Goal: Transaction & Acquisition: Purchase product/service

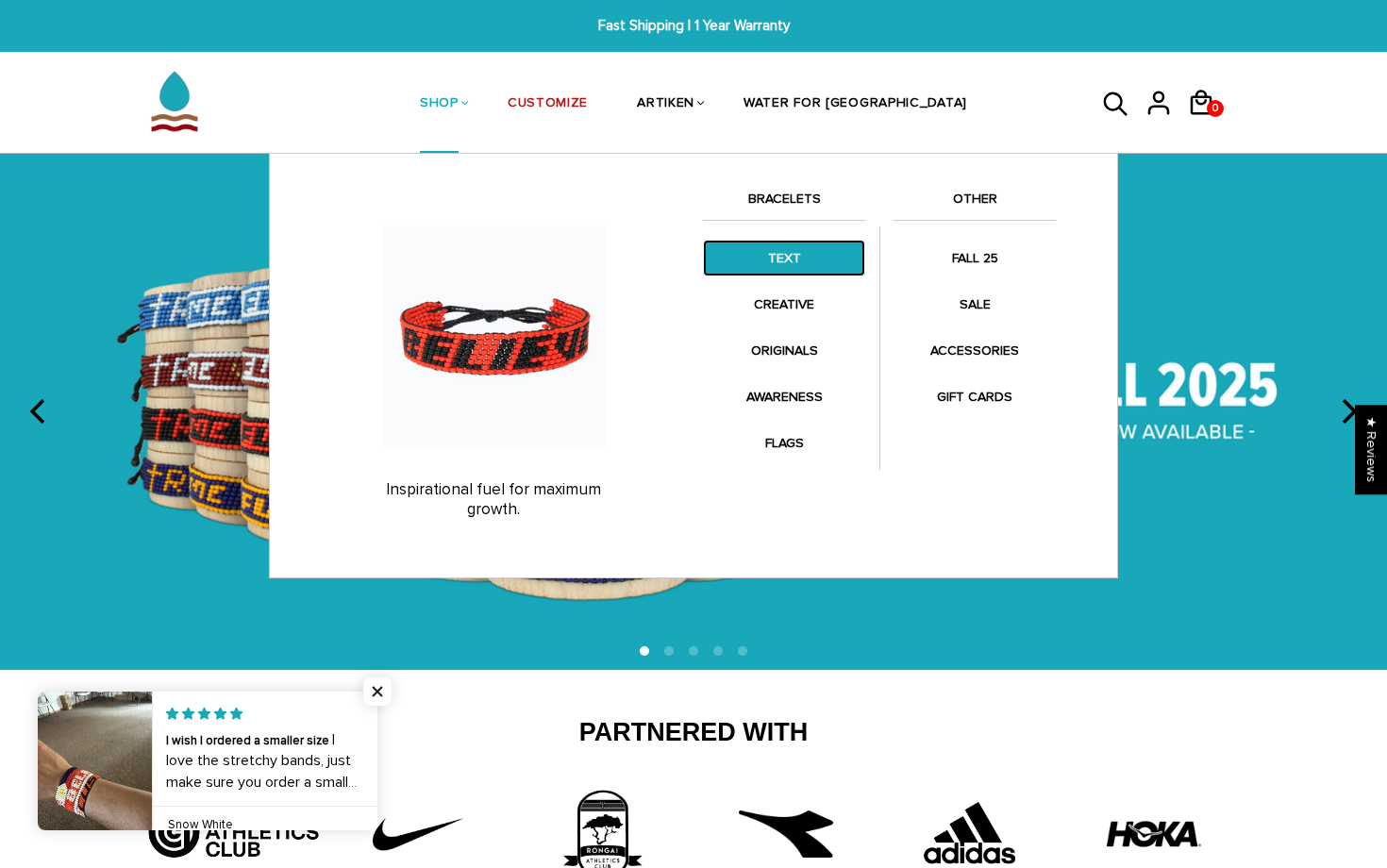
click at [771, 257] on link "TEXT" at bounding box center [784, 258] width 162 height 37
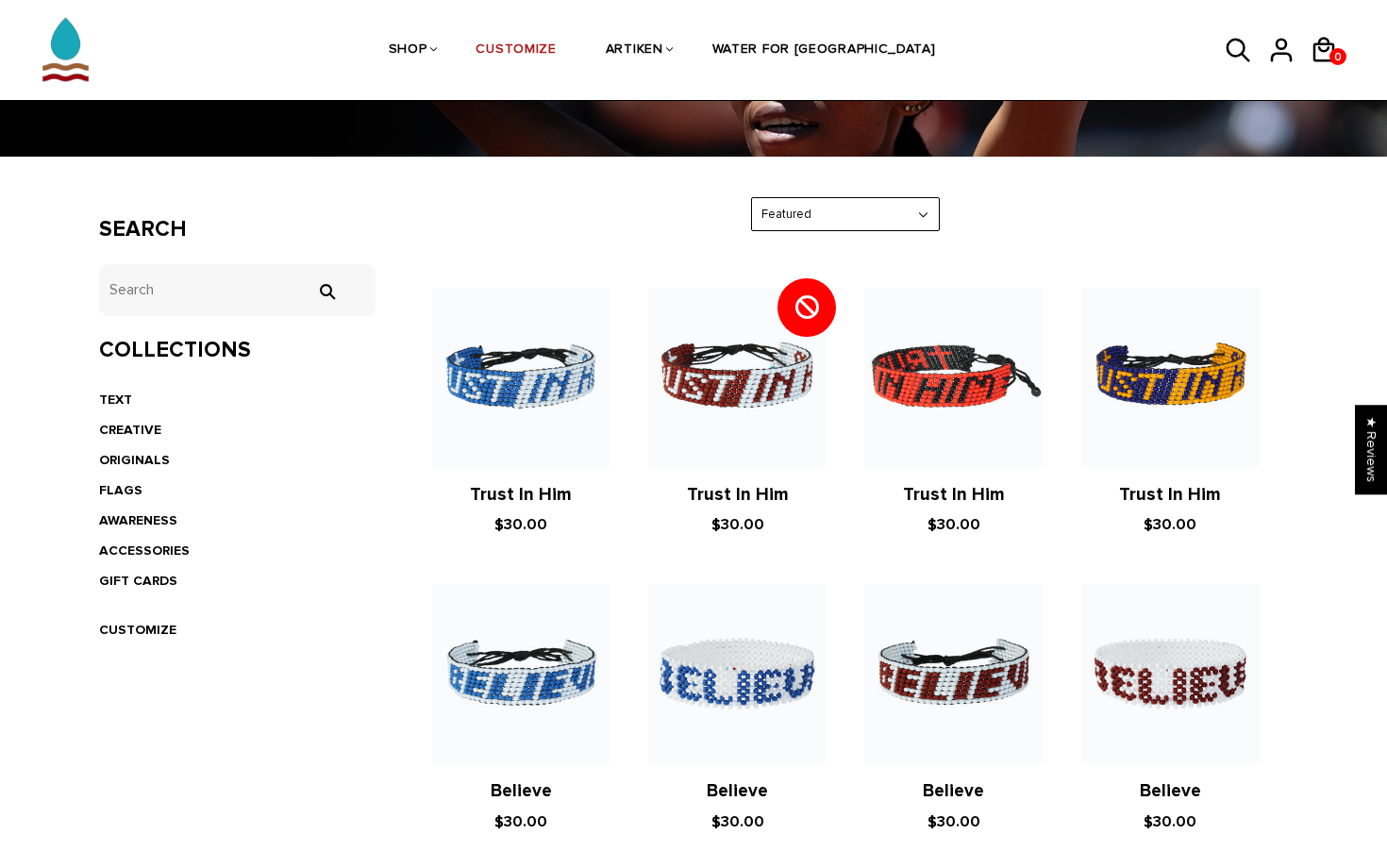
scroll to position [245, 0]
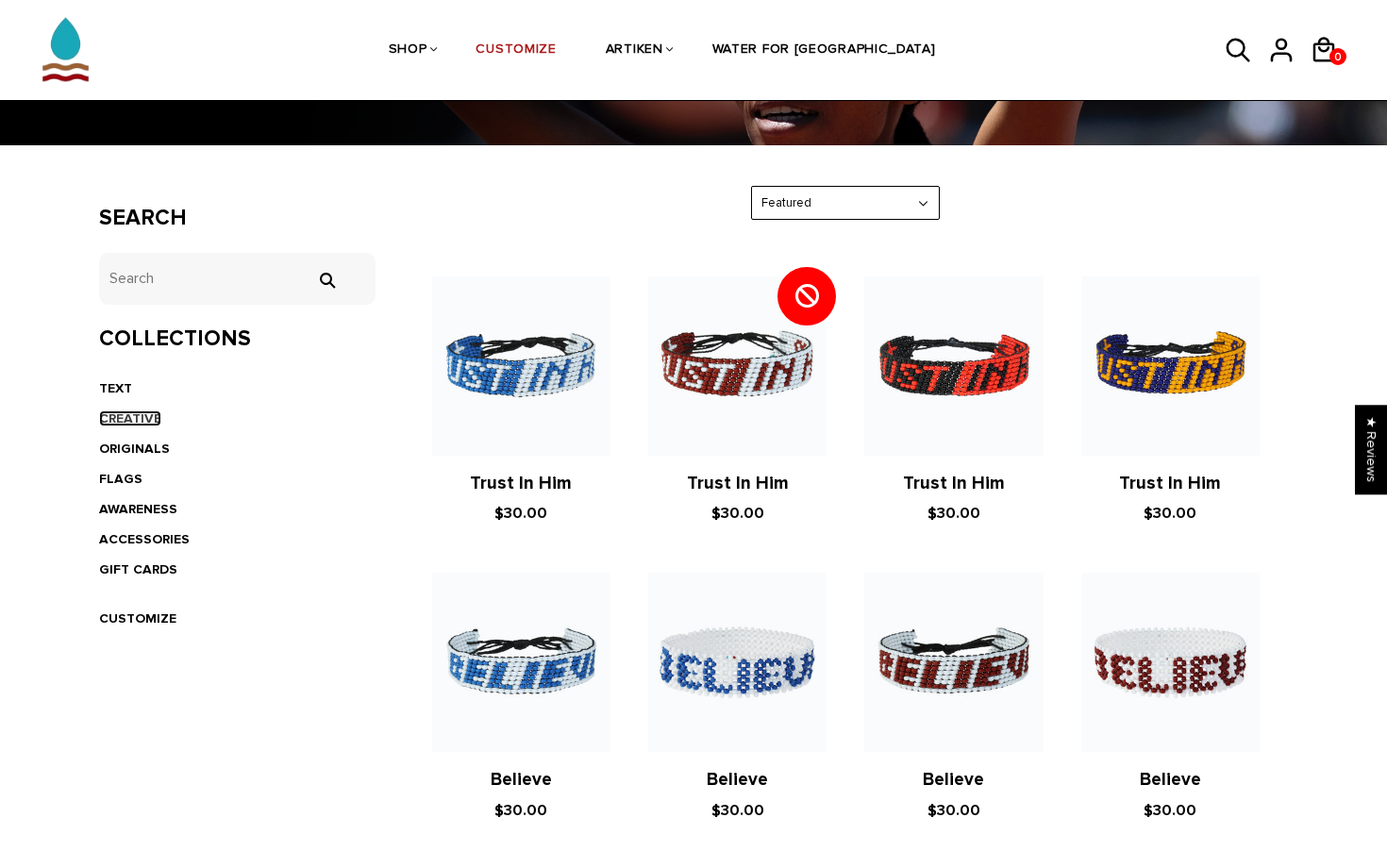
click at [133, 415] on link "CREATIVE" at bounding box center [130, 418] width 63 height 16
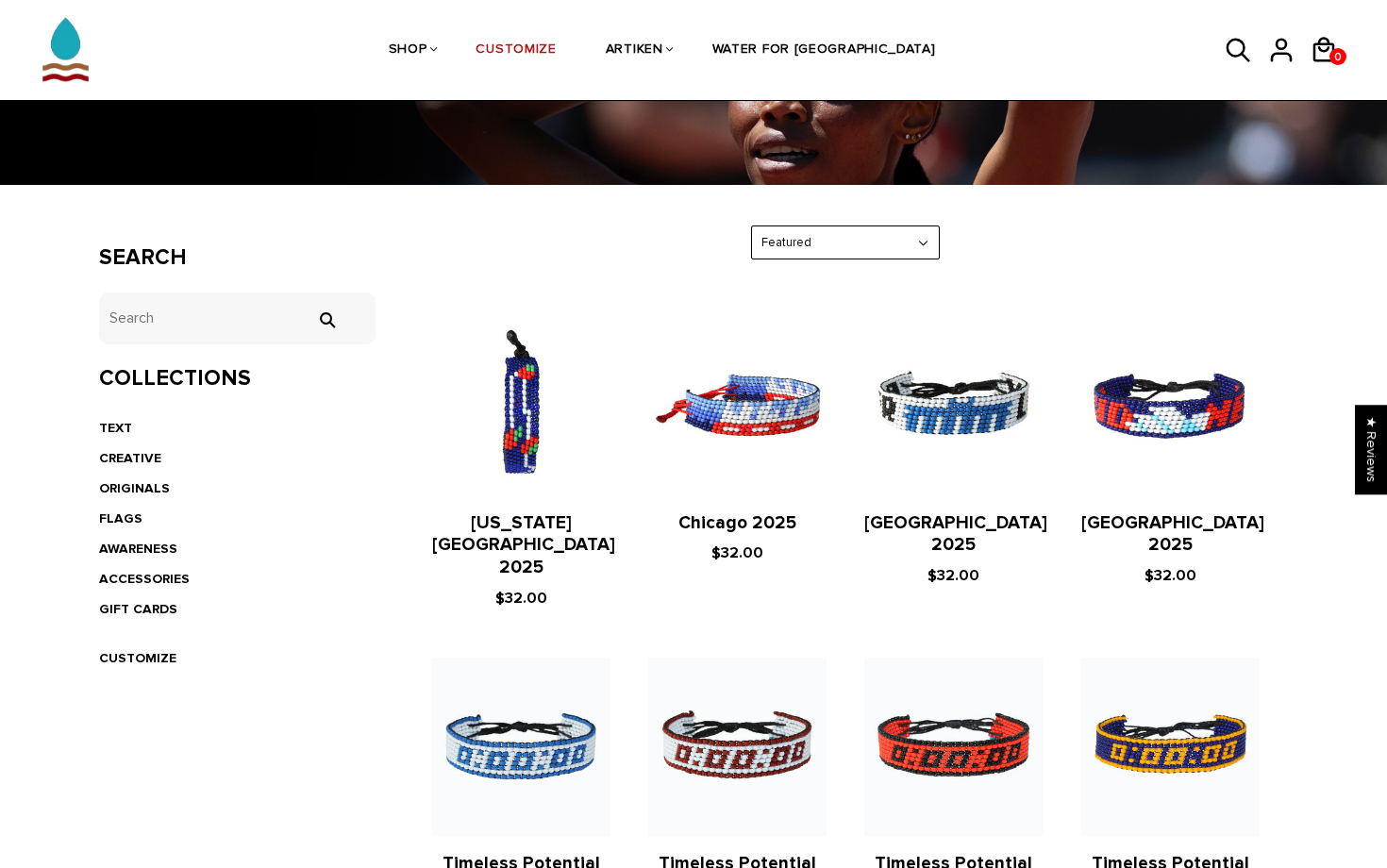
scroll to position [218, 0]
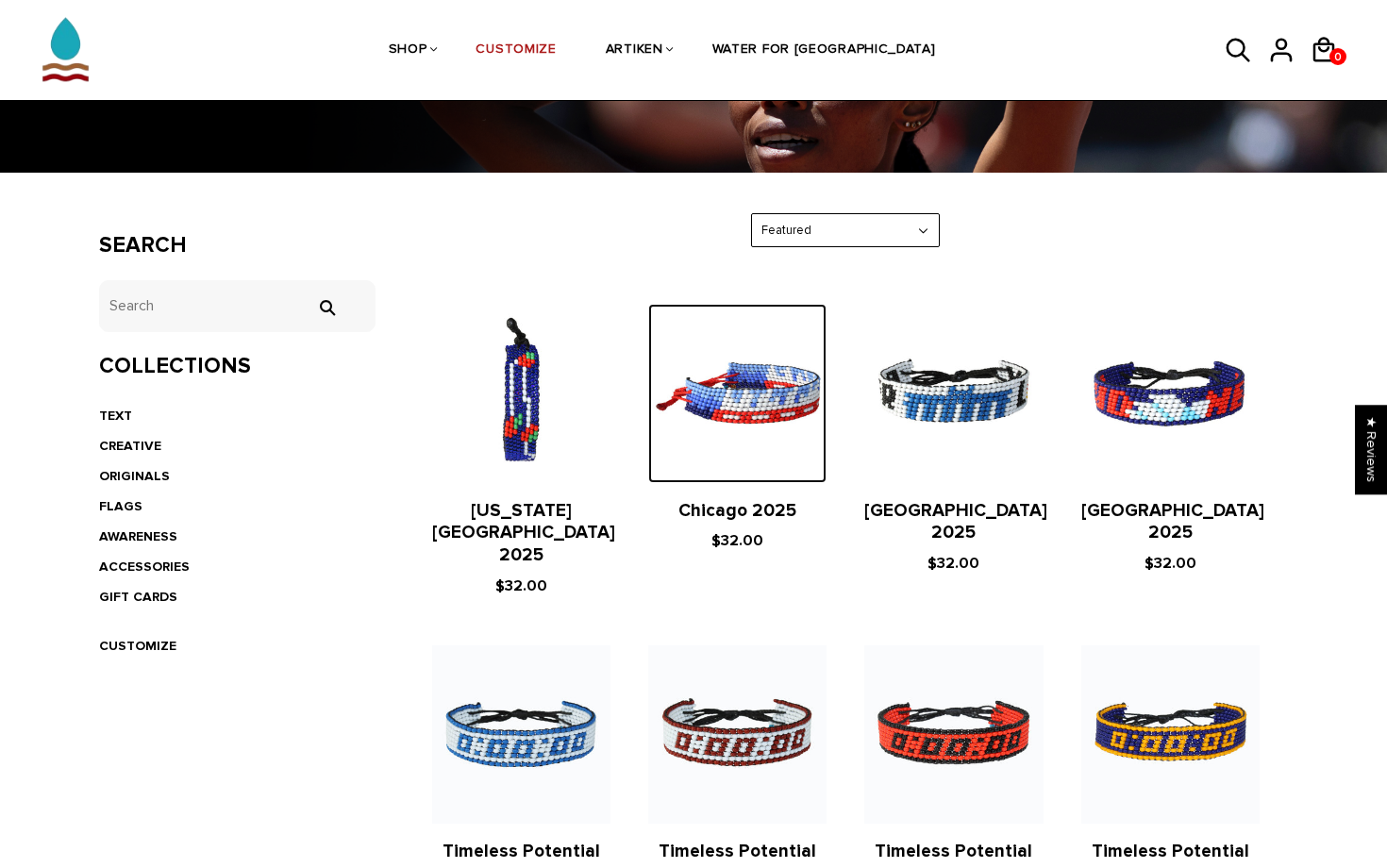
click at [736, 424] on img at bounding box center [737, 393] width 179 height 179
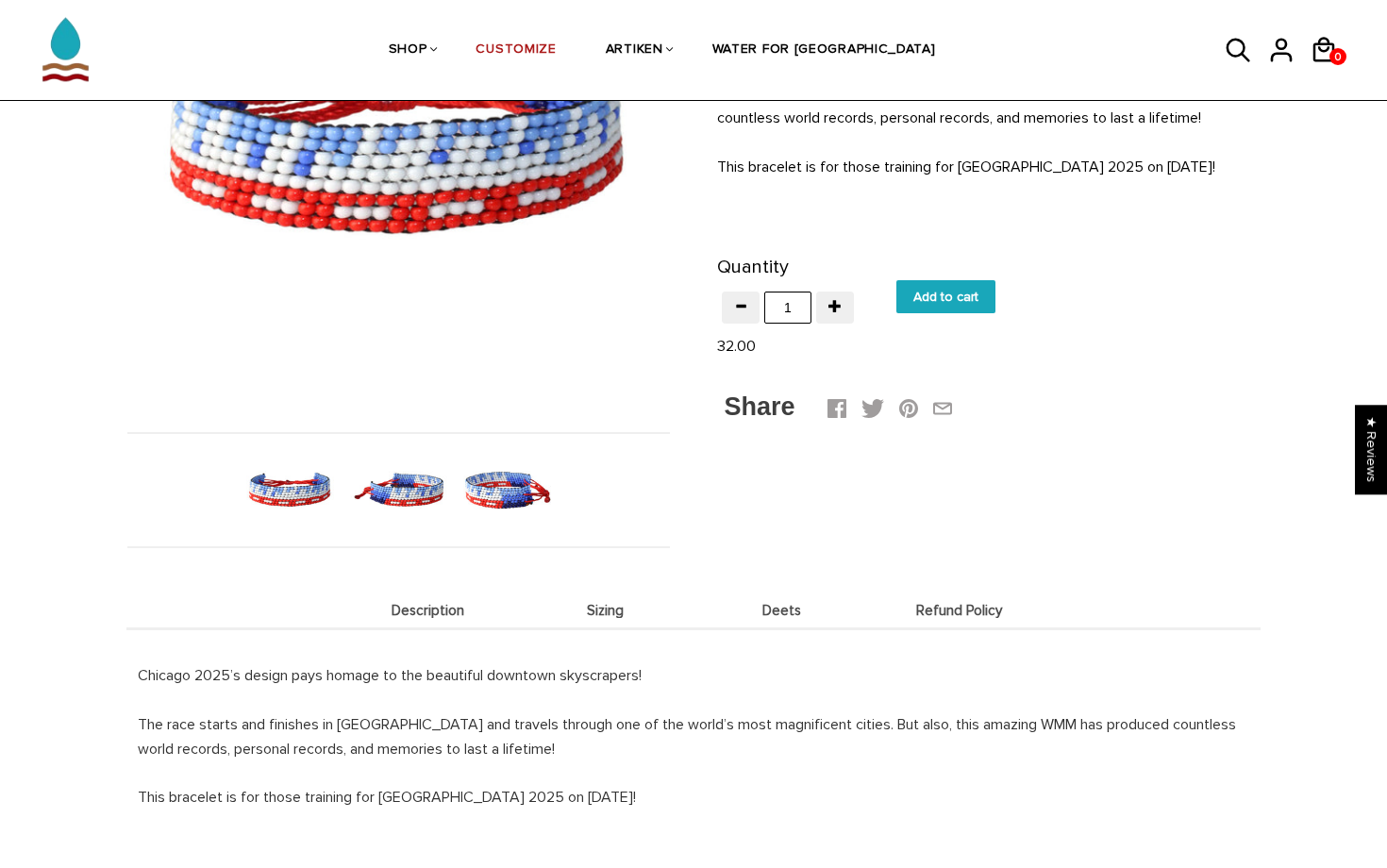
scroll to position [248, 0]
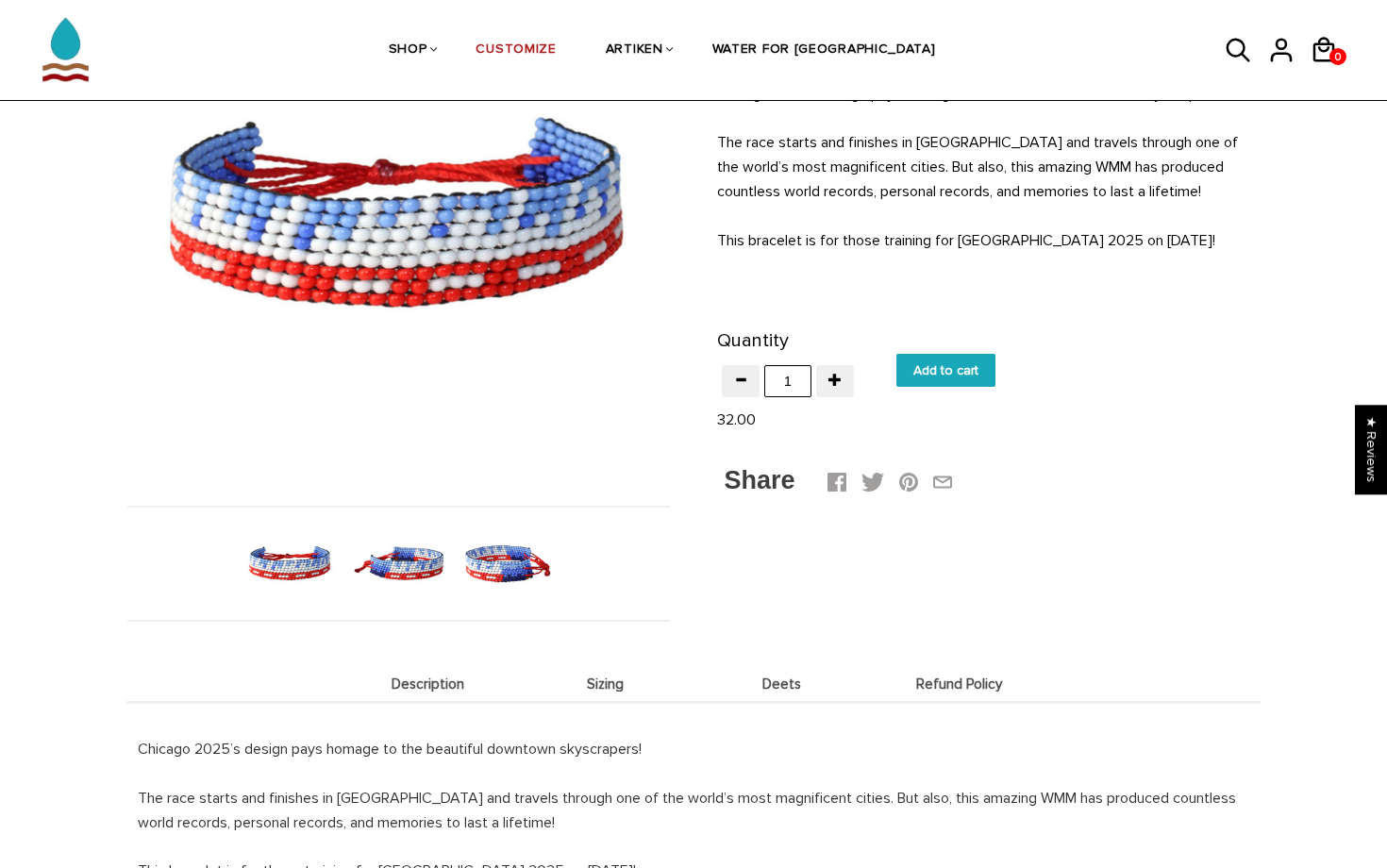
click at [506, 564] on img at bounding box center [506, 562] width 97 height 97
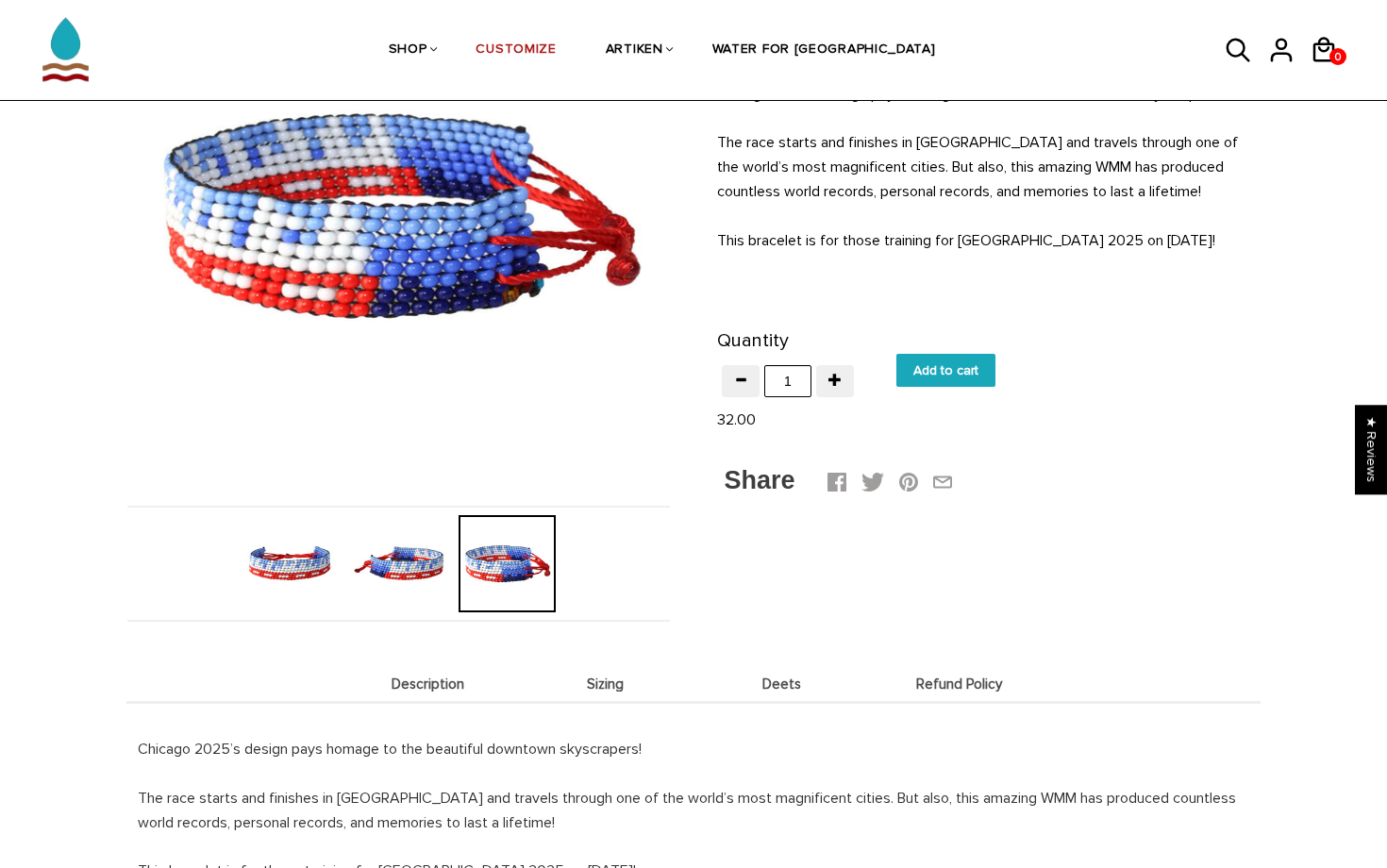
click at [431, 556] on img at bounding box center [398, 562] width 97 height 97
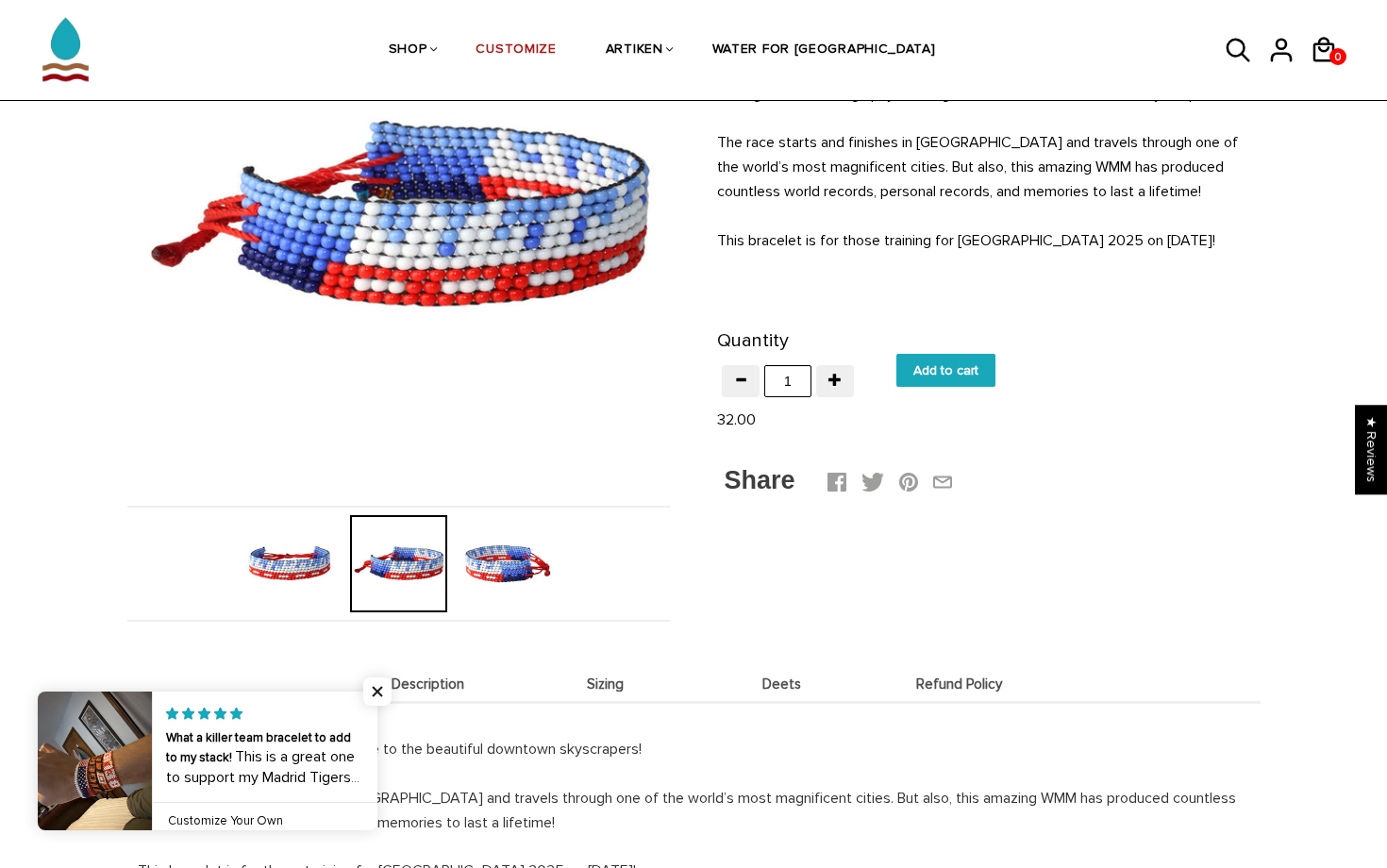
click at [337, 549] on img at bounding box center [289, 562] width 97 height 97
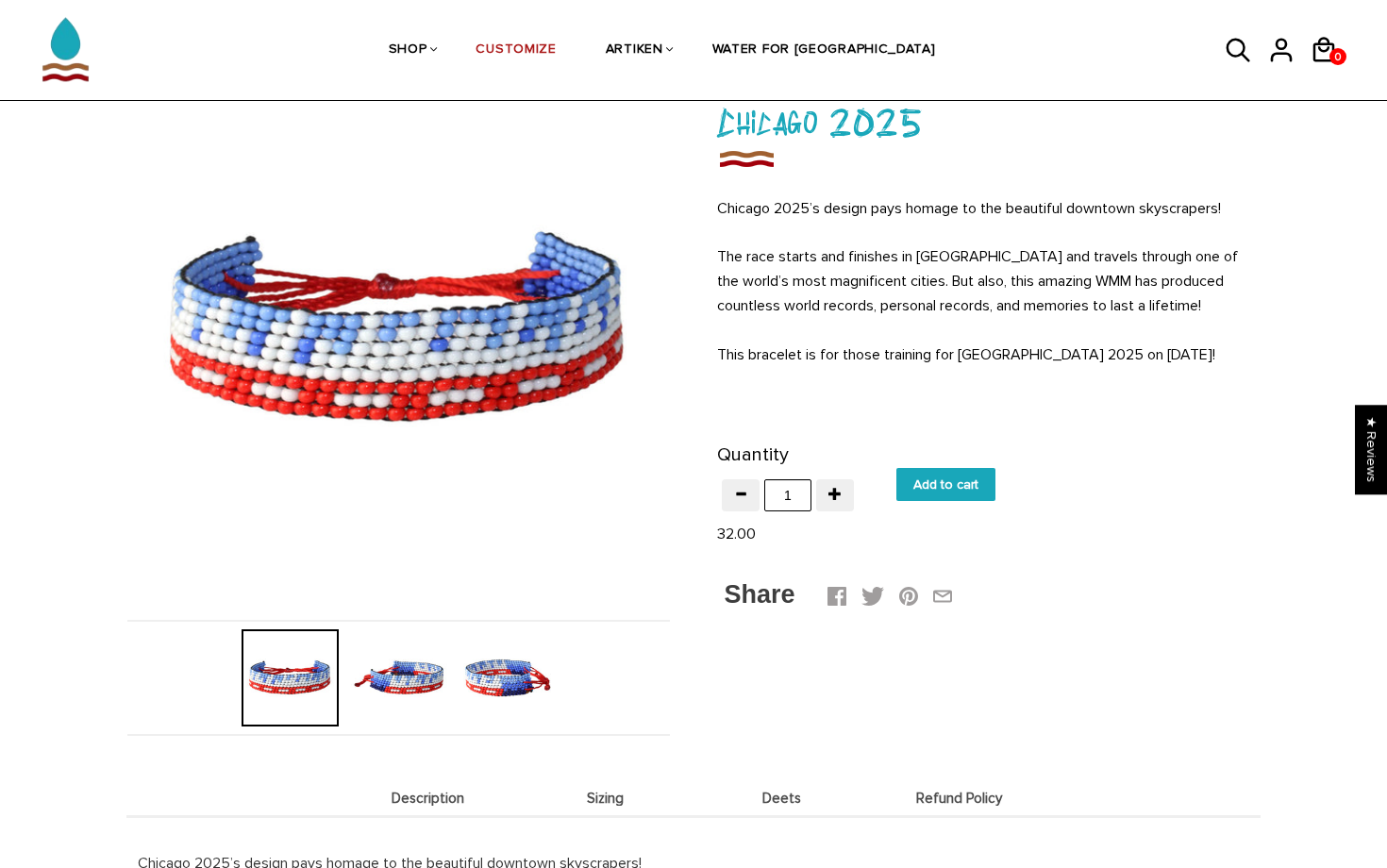
scroll to position [119, 0]
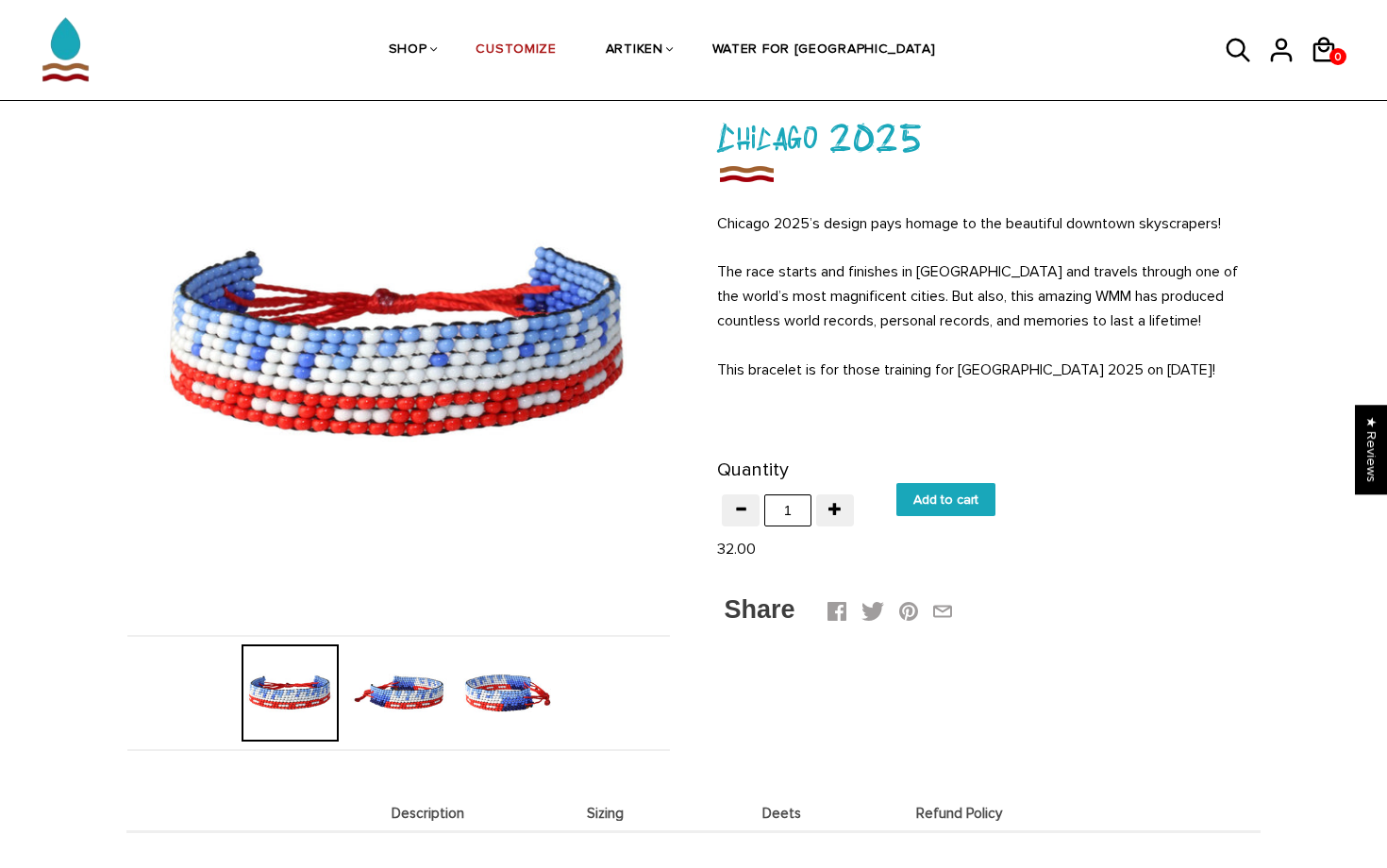
click at [485, 687] on img at bounding box center [506, 692] width 97 height 97
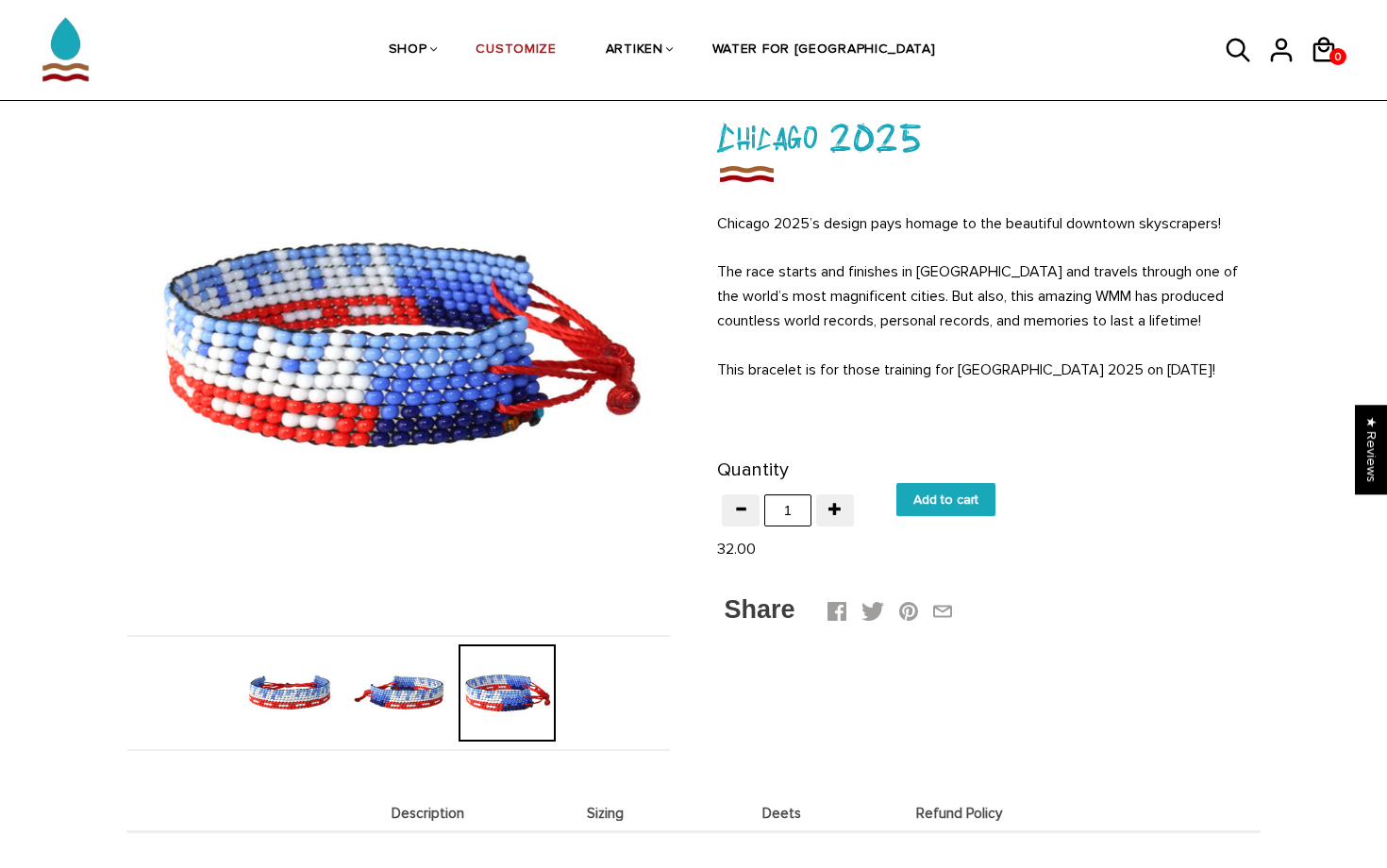
click at [434, 686] on img at bounding box center [398, 692] width 97 height 97
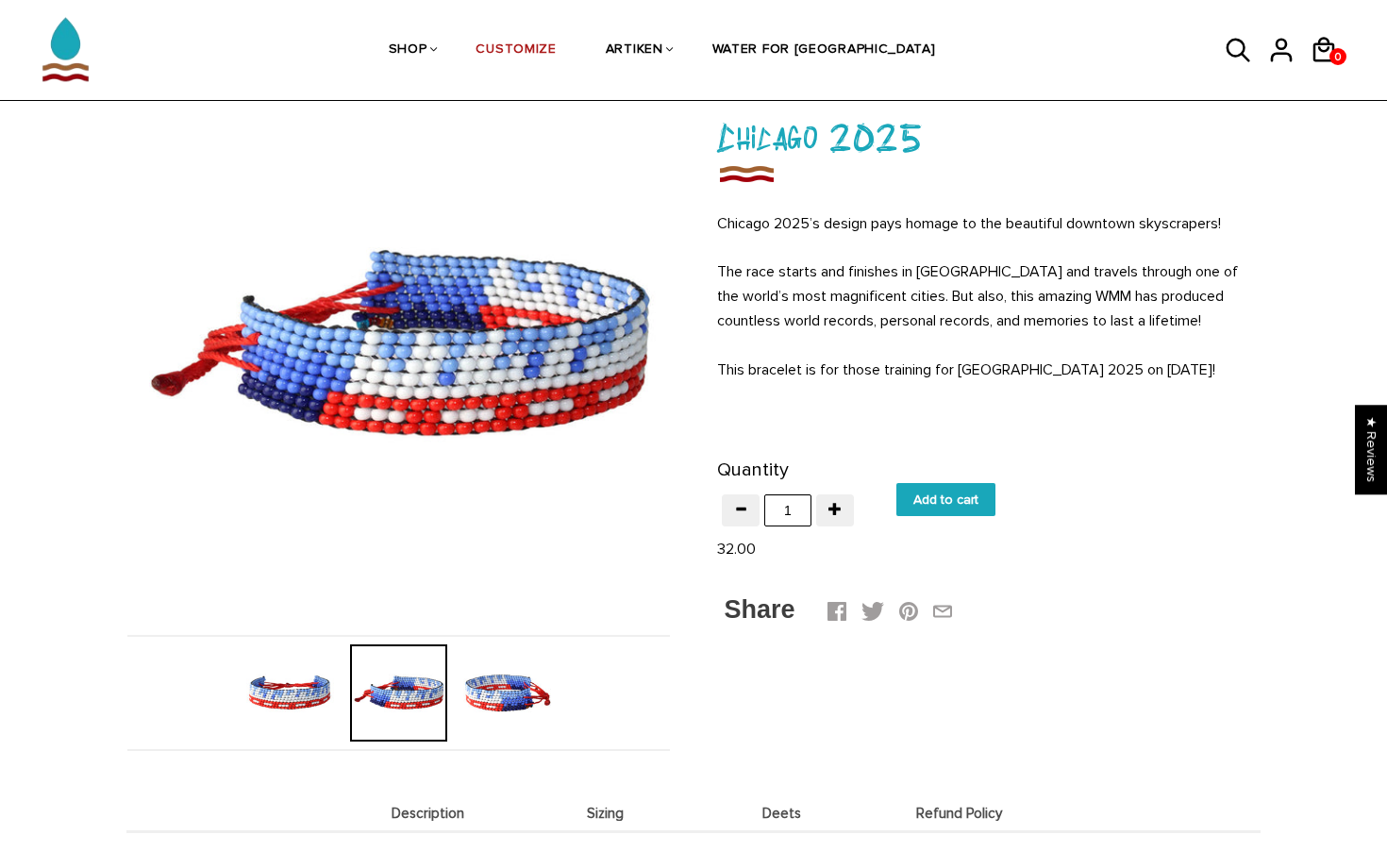
click at [491, 688] on img at bounding box center [506, 692] width 97 height 97
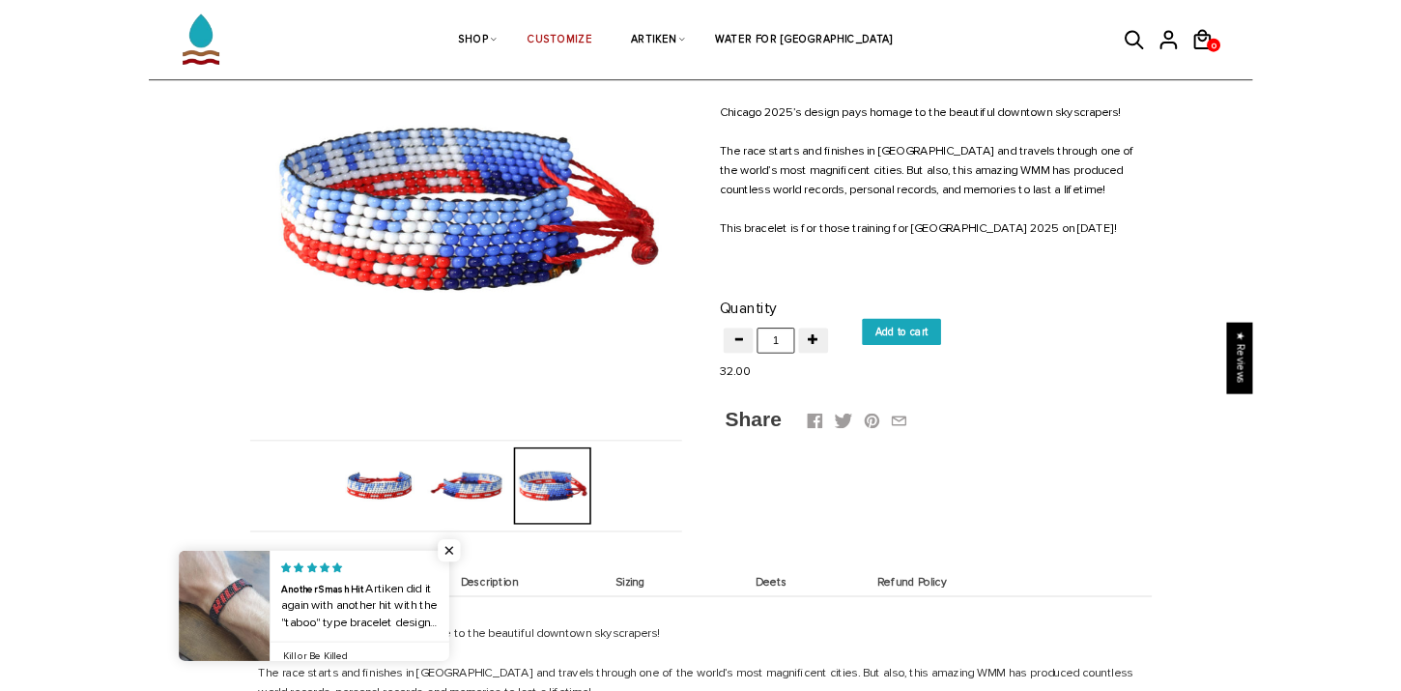
scroll to position [218, 0]
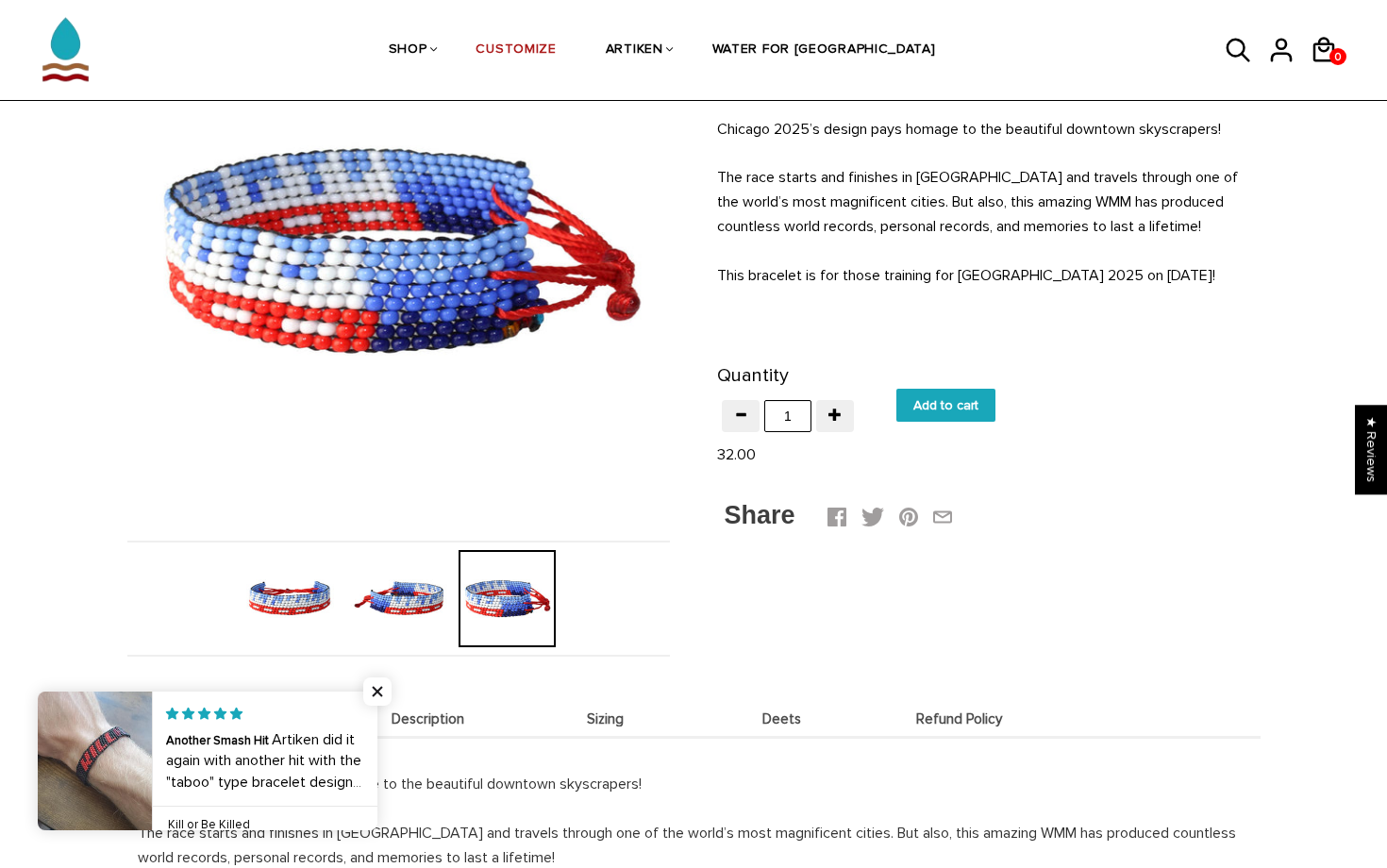
click at [236, 590] on div at bounding box center [289, 598] width 108 height 97
click at [258, 596] on img at bounding box center [289, 598] width 97 height 97
